Goal: Task Accomplishment & Management: Manage account settings

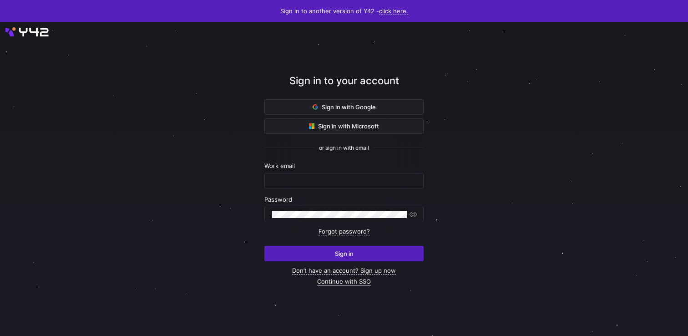
click at [359, 282] on link "Continue with SSO" at bounding box center [344, 281] width 54 height 8
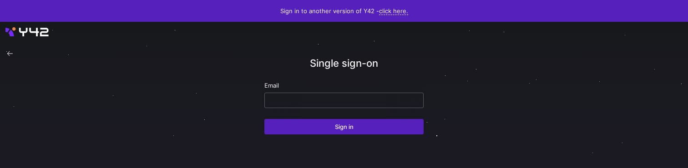
click at [342, 99] on input "email" at bounding box center [344, 100] width 144 height 7
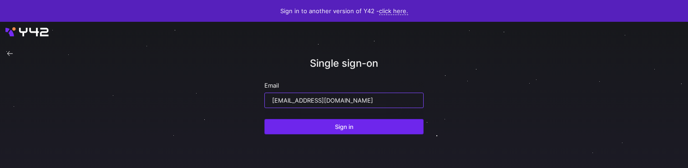
type input "ppatida2@cisco.com"
click at [342, 124] on span "Sign in" at bounding box center [344, 126] width 19 height 7
